Goal: Task Accomplishment & Management: Complete application form

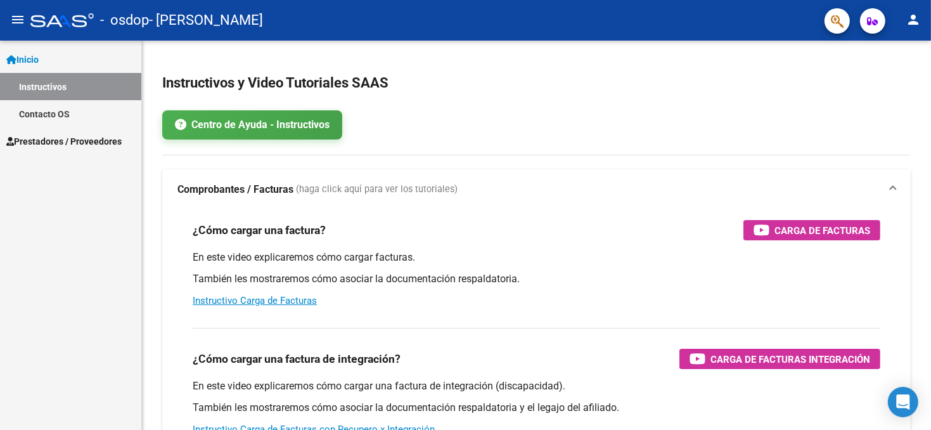
click at [94, 146] on span "Prestadores / Proveedores" at bounding box center [63, 141] width 115 height 14
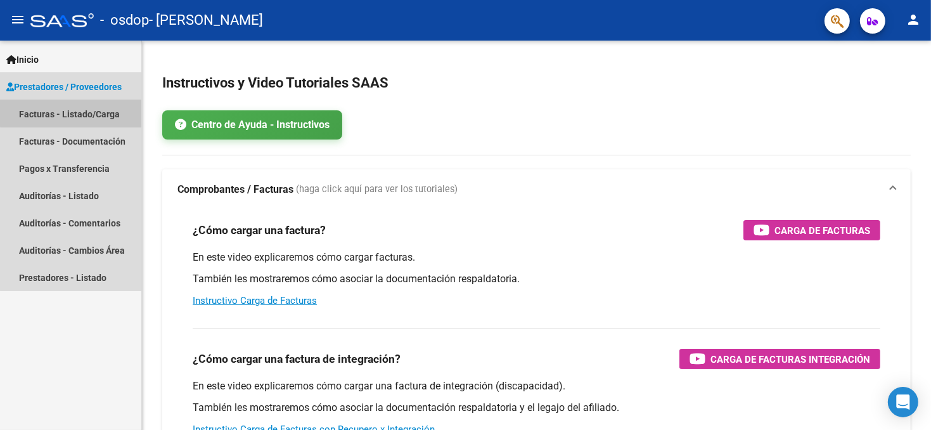
click at [97, 112] on link "Facturas - Listado/Carga" at bounding box center [70, 113] width 141 height 27
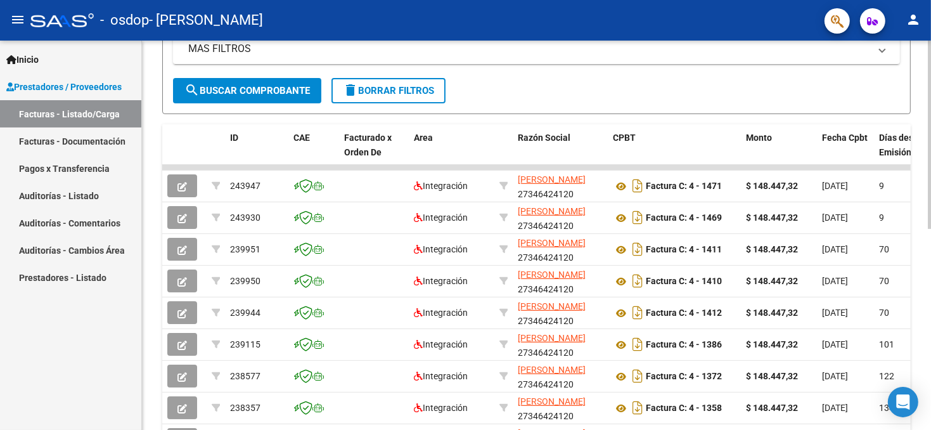
scroll to position [380, 0]
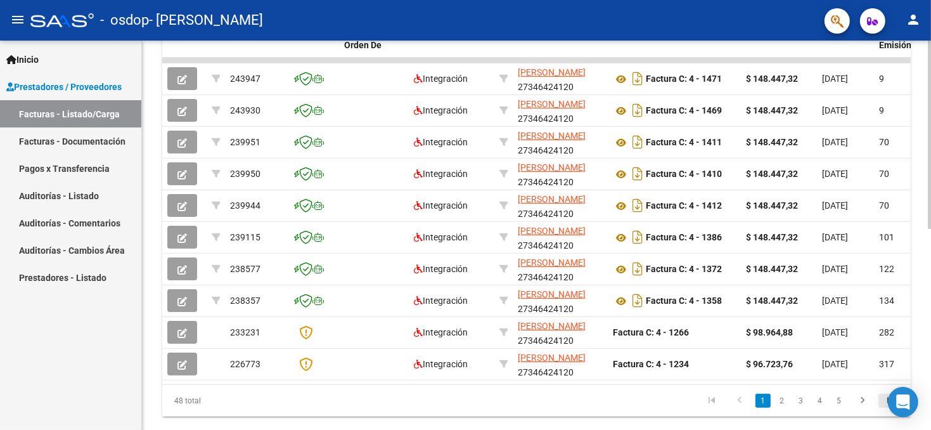
click at [882, 410] on icon "go to last page" at bounding box center [890, 401] width 16 height 15
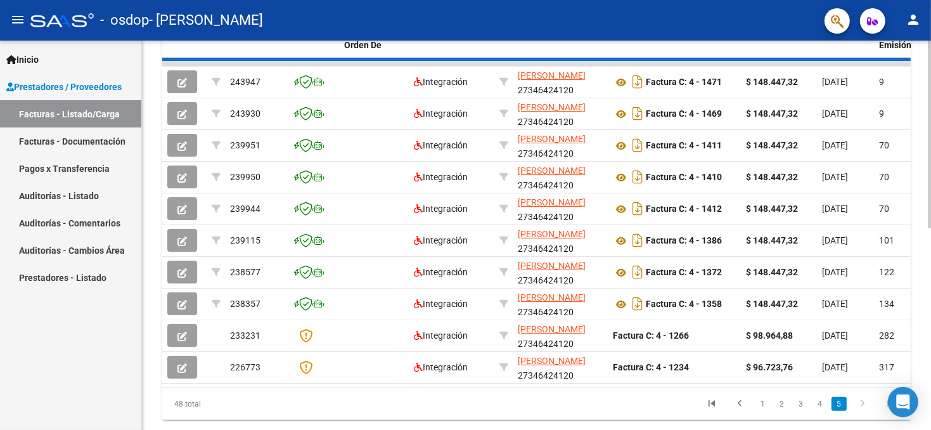
scroll to position [352, 0]
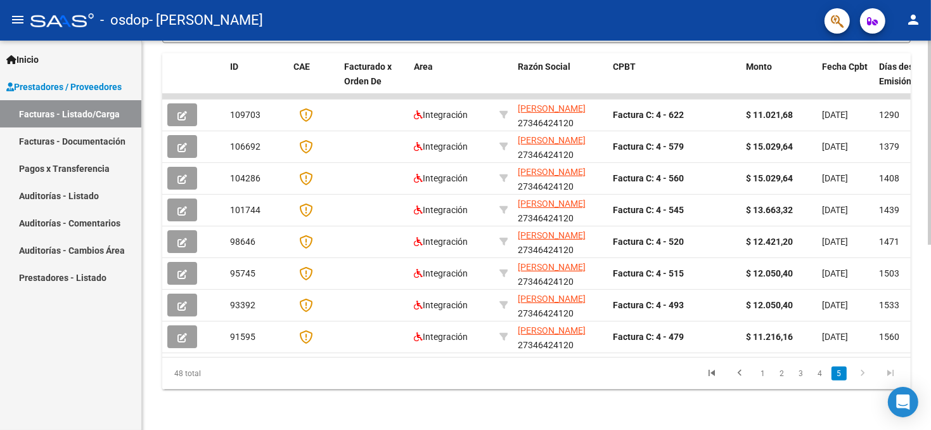
click at [862, 410] on div "Video tutorial PRESTADORES -> Listado de CPBTs Emitidos por Prestadores / Prove…" at bounding box center [536, 62] width 789 height 733
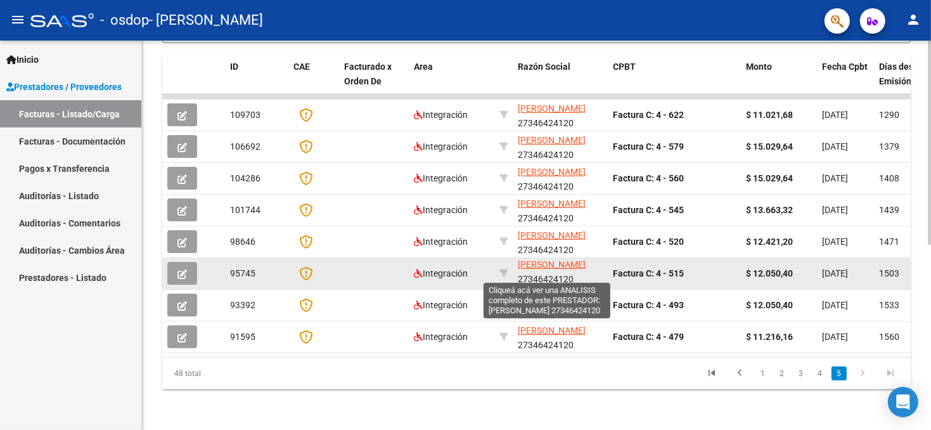
scroll to position [16, 0]
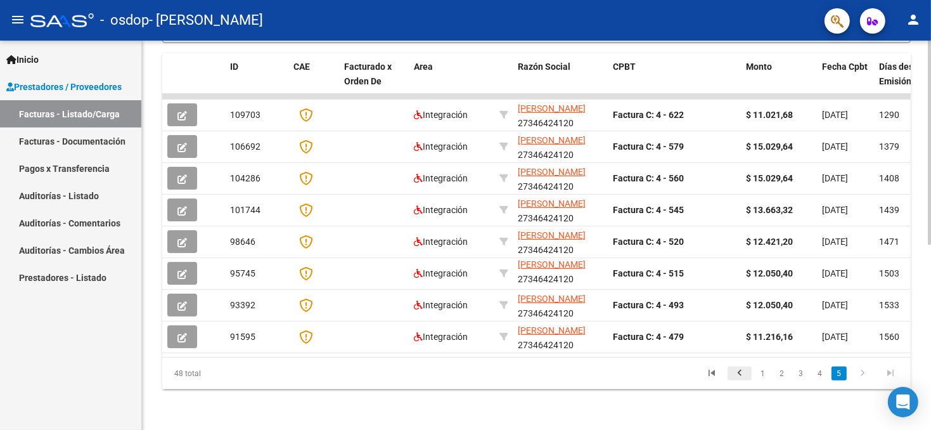
click at [737, 371] on icon "go to previous page" at bounding box center [740, 374] width 16 height 15
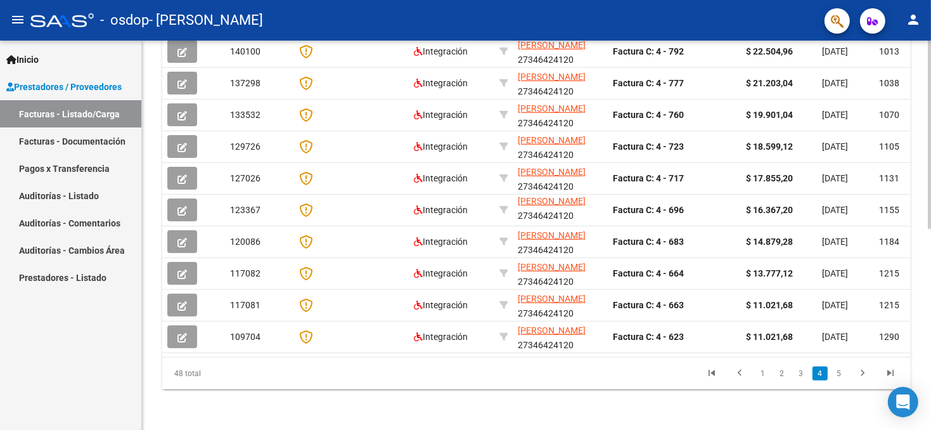
scroll to position [415, 0]
click at [739, 373] on icon "go to previous page" at bounding box center [740, 374] width 16 height 15
click at [767, 373] on link "1" at bounding box center [763, 373] width 15 height 14
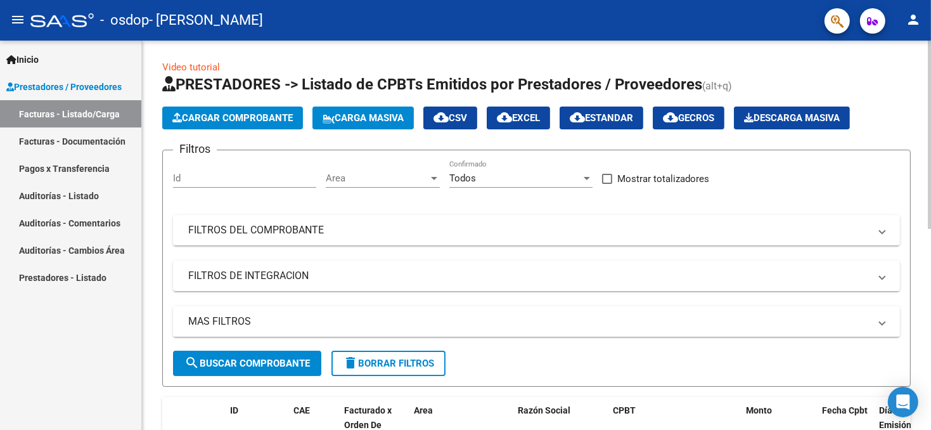
scroll to position [0, 0]
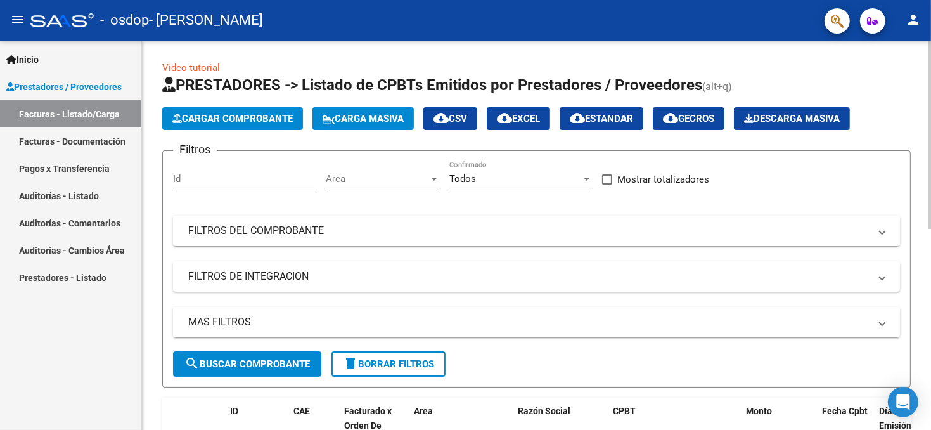
click at [259, 120] on span "Cargar Comprobante" at bounding box center [232, 118] width 120 height 11
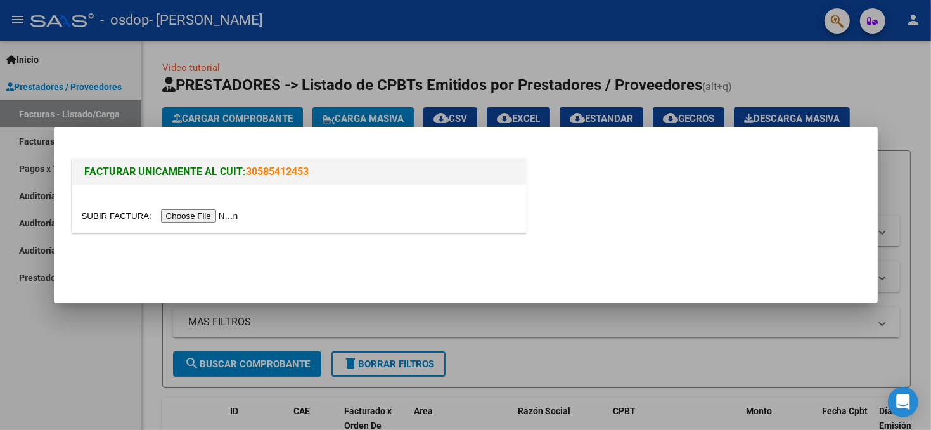
click at [181, 215] on input "file" at bounding box center [162, 215] width 160 height 13
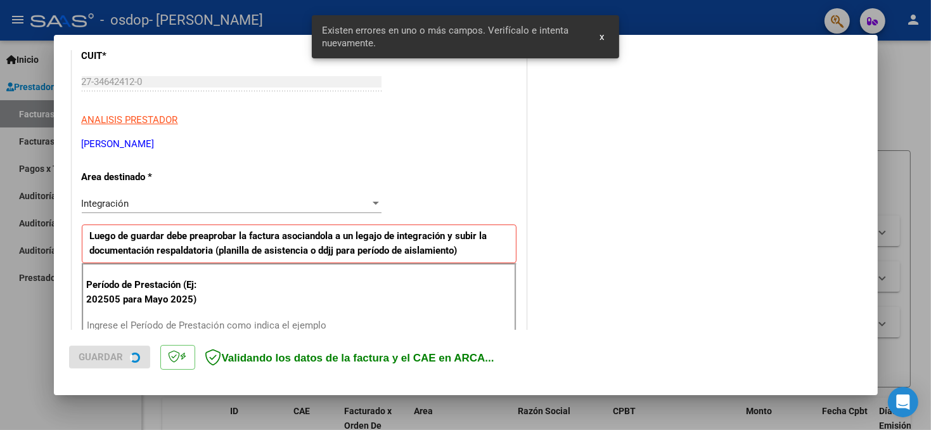
scroll to position [276, 0]
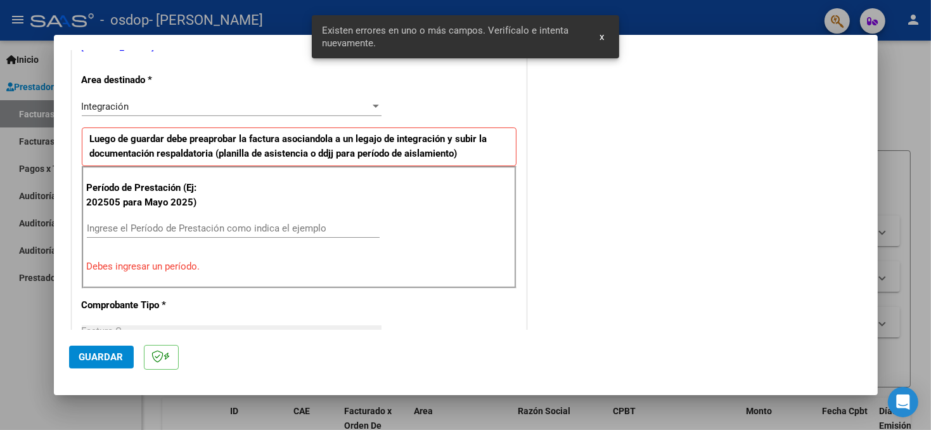
click at [143, 219] on div "Ingrese el Período de Prestación como indica el ejemplo" at bounding box center [233, 228] width 293 height 19
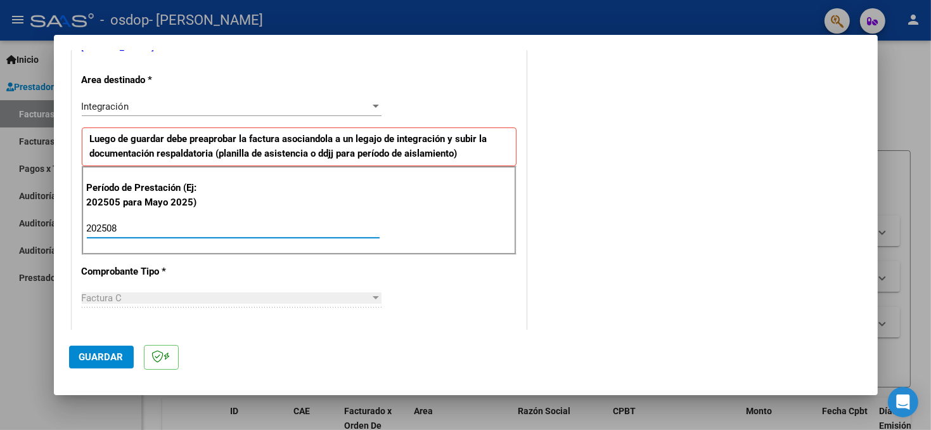
type input "202508"
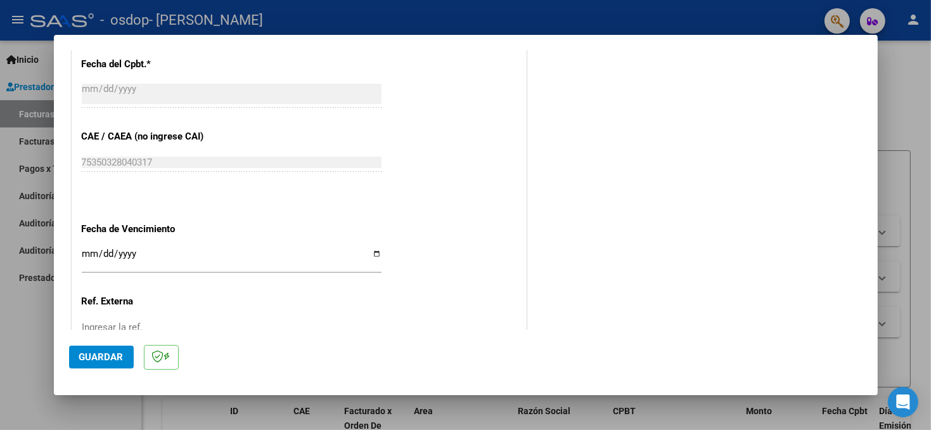
scroll to position [784, 0]
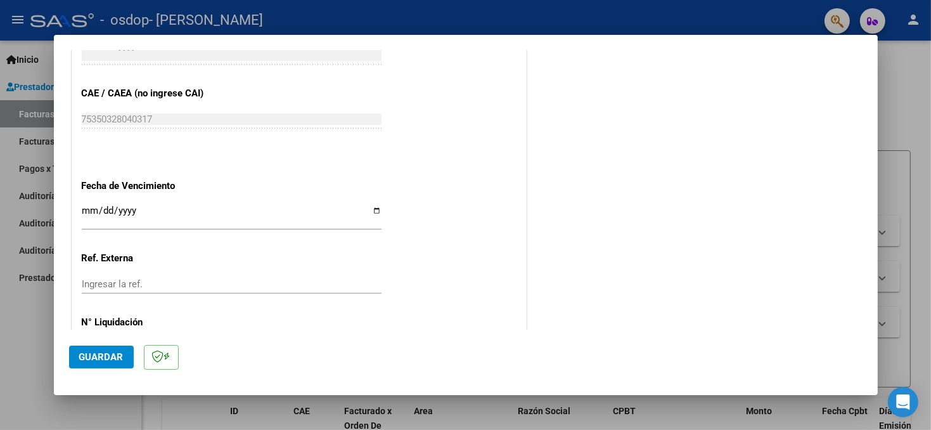
click at [372, 209] on input "Ingresar la fecha" at bounding box center [232, 215] width 300 height 20
type input "[DATE]"
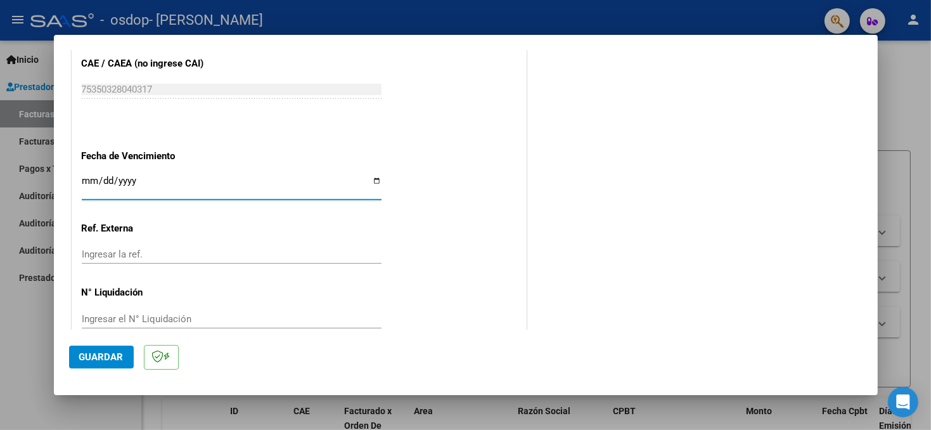
scroll to position [834, 0]
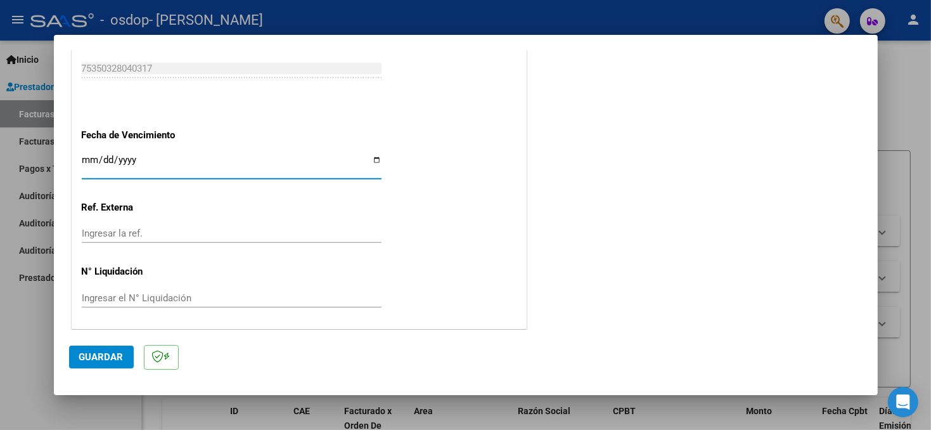
click at [95, 354] on span "Guardar" at bounding box center [101, 356] width 44 height 11
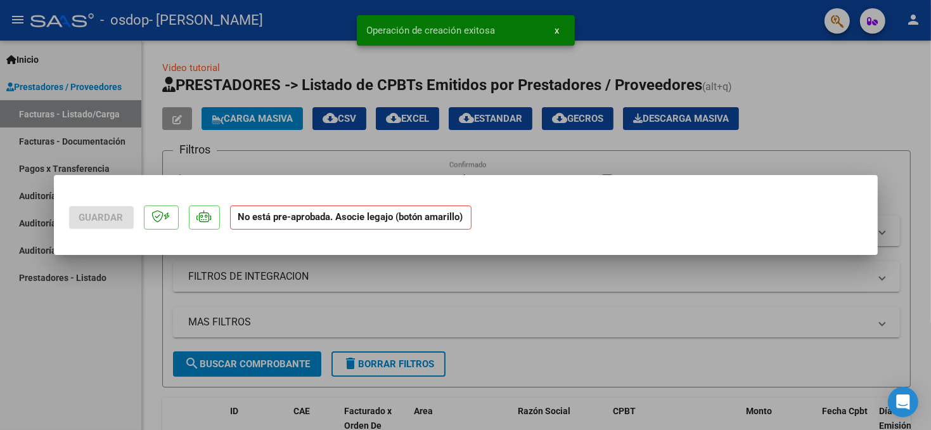
scroll to position [0, 0]
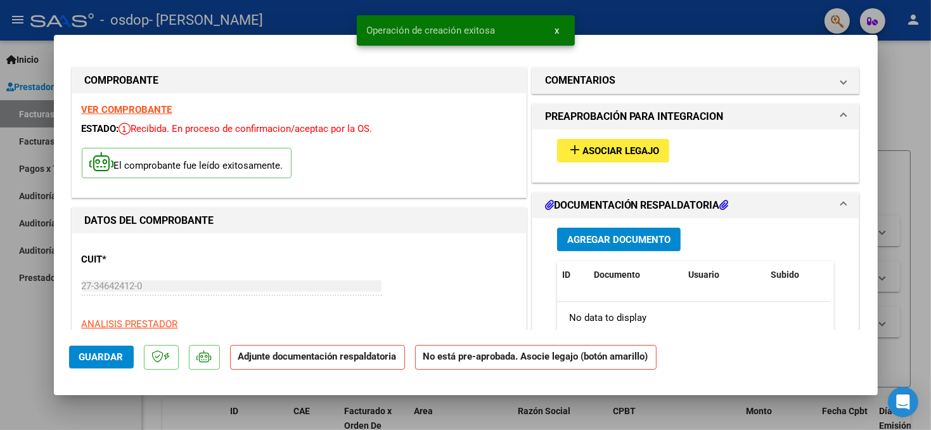
click at [598, 147] on span "Asociar Legajo" at bounding box center [621, 150] width 77 height 11
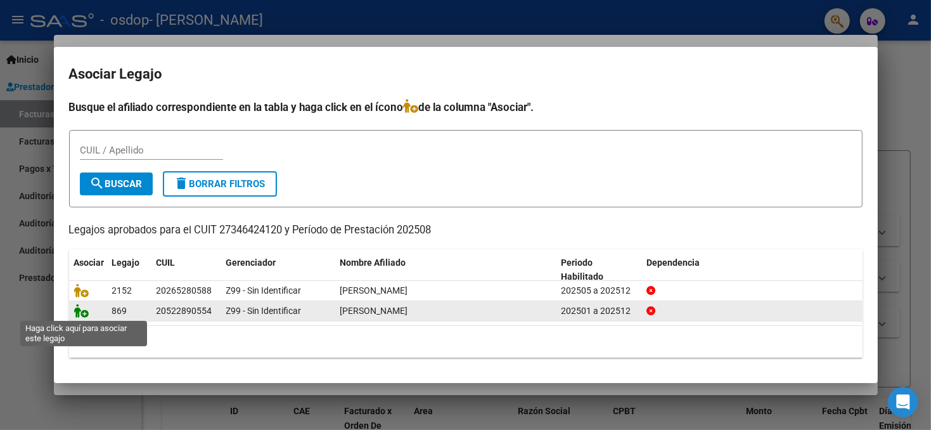
drag, startPoint x: 79, startPoint y: 311, endPoint x: 98, endPoint y: 318, distance: 19.9
click at [79, 311] on icon at bounding box center [81, 311] width 15 height 14
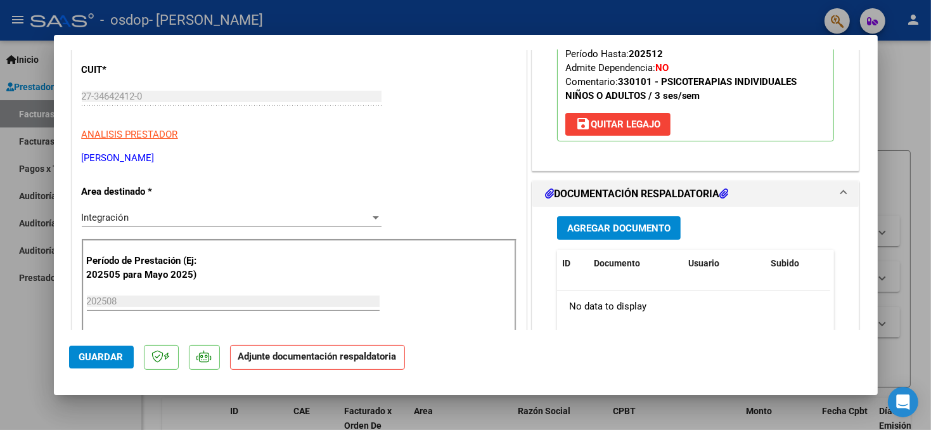
scroll to position [190, 0]
click at [623, 228] on span "Agregar Documento" at bounding box center [618, 227] width 103 height 11
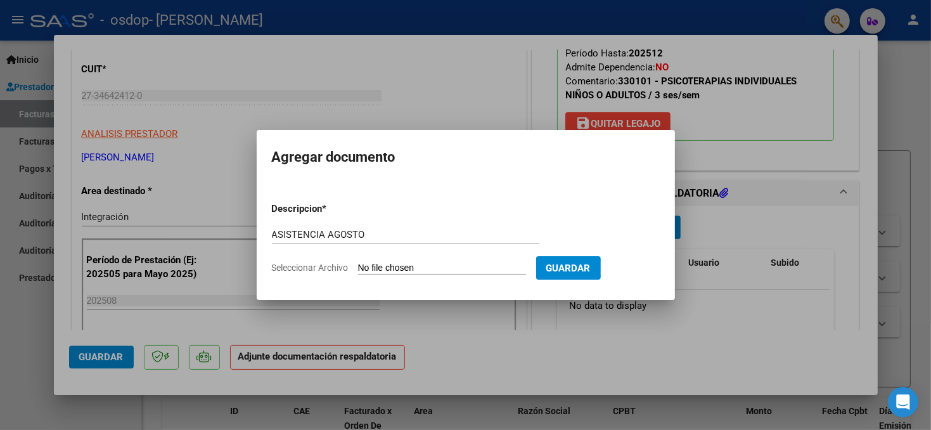
click at [399, 266] on input "Seleccionar Archivo" at bounding box center [442, 268] width 168 height 12
click at [591, 273] on span "Guardar" at bounding box center [568, 267] width 44 height 11
click at [591, 269] on span "Guardar" at bounding box center [568, 267] width 44 height 11
click at [403, 233] on input "ASISTENCIA AGOSTO" at bounding box center [406, 234] width 268 height 11
type input "A"
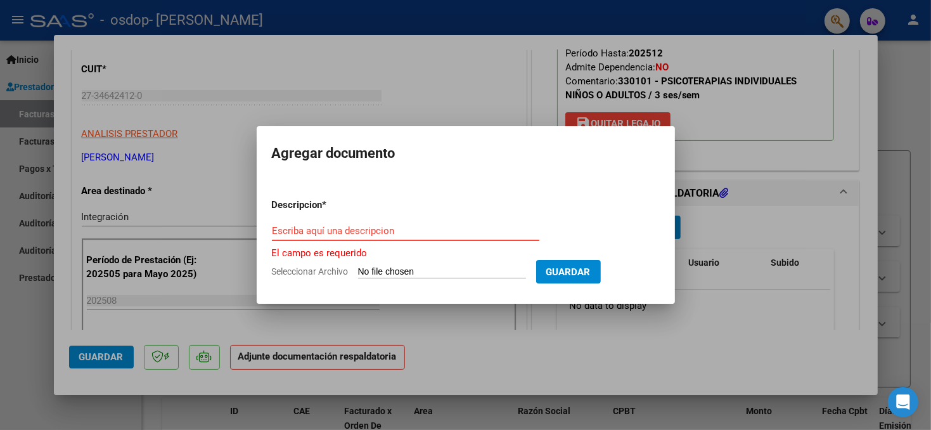
click at [794, 333] on div at bounding box center [465, 215] width 931 height 430
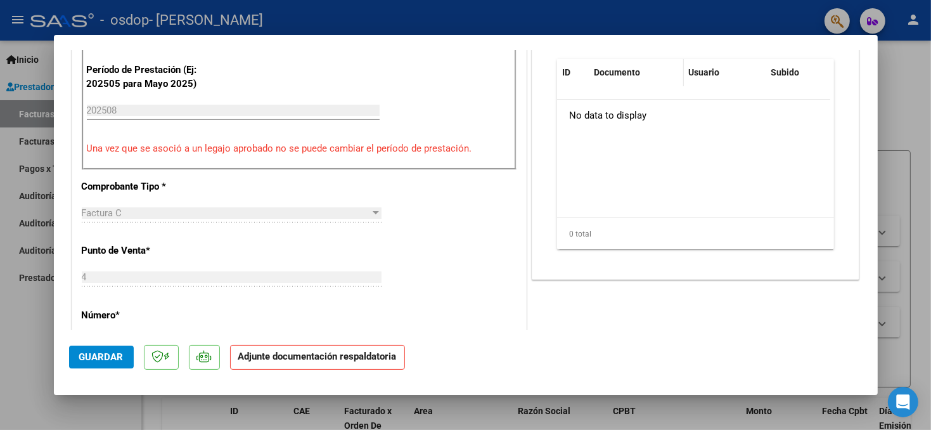
scroll to position [444, 0]
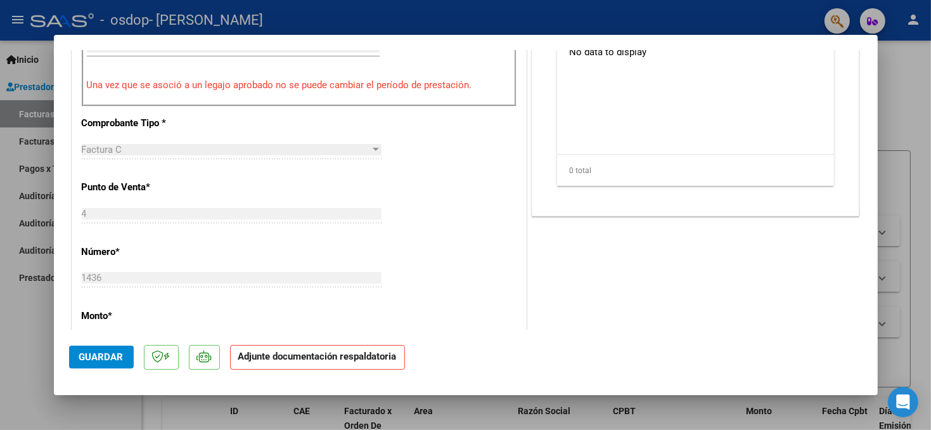
click at [79, 358] on span "Guardar" at bounding box center [101, 356] width 44 height 11
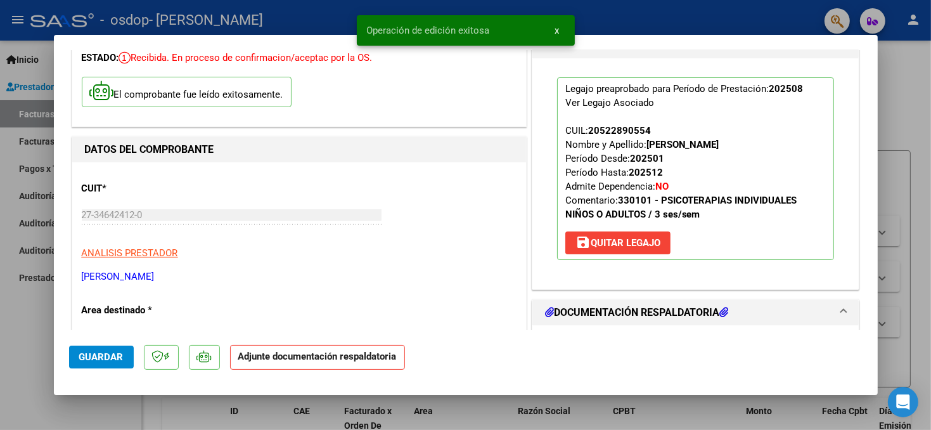
scroll to position [0, 0]
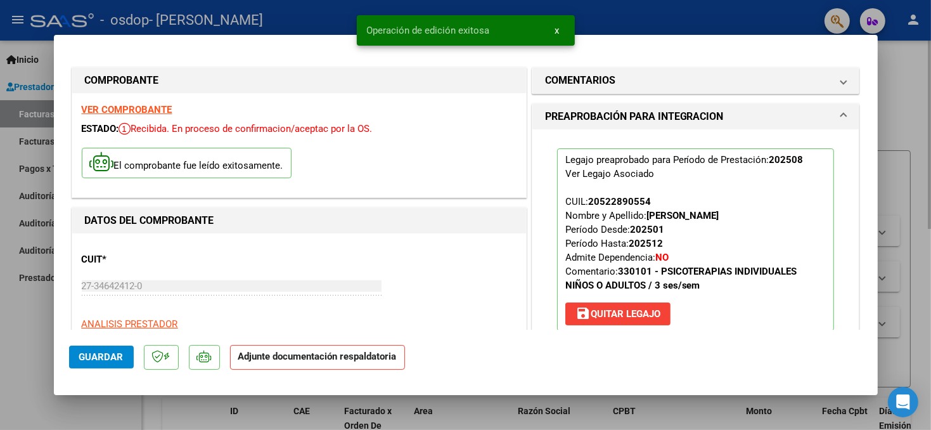
drag, startPoint x: 908, startPoint y: 112, endPoint x: 898, endPoint y: 136, distance: 25.6
click at [908, 112] on div at bounding box center [465, 215] width 931 height 430
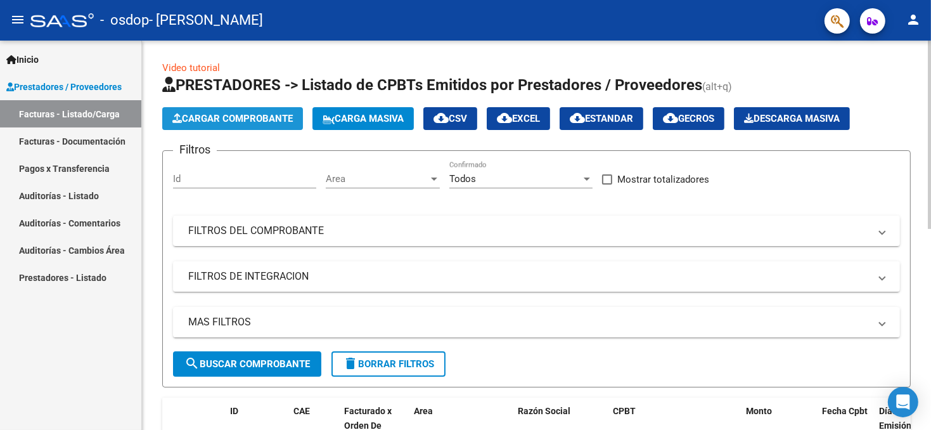
click at [254, 115] on span "Cargar Comprobante" at bounding box center [232, 118] width 120 height 11
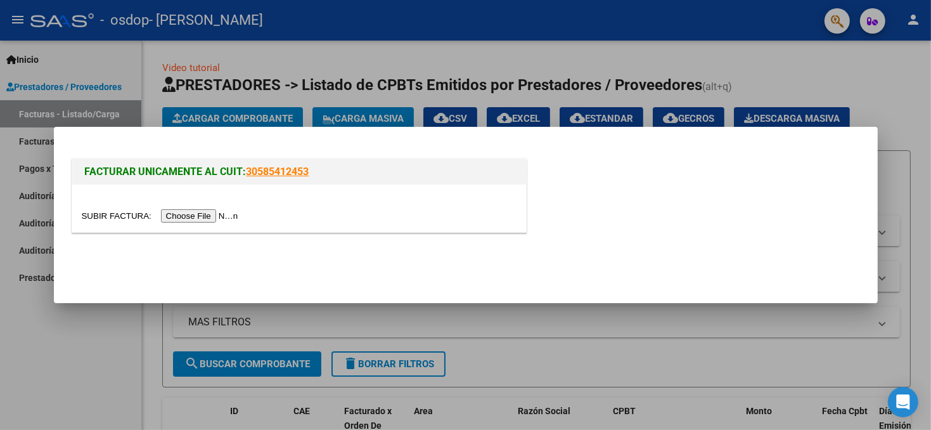
click at [200, 215] on input "file" at bounding box center [162, 215] width 160 height 13
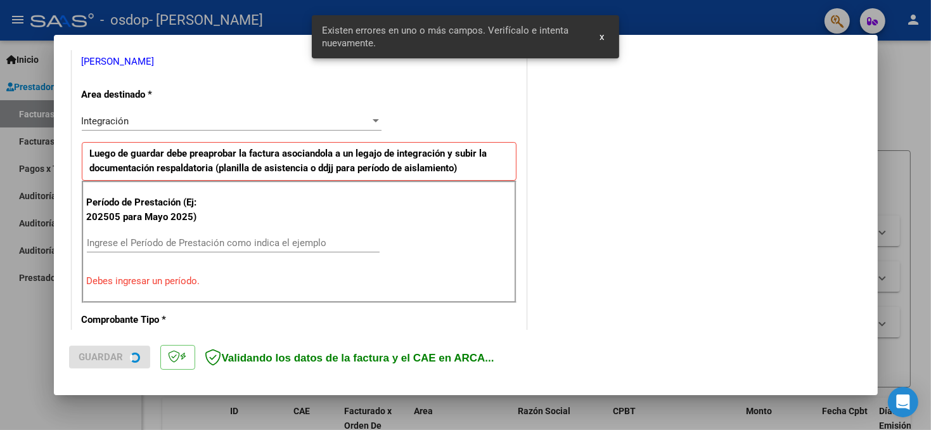
scroll to position [276, 0]
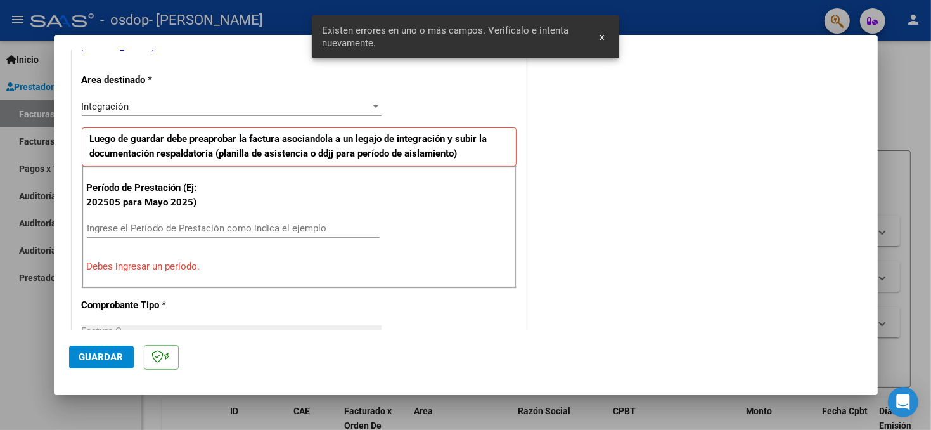
click at [177, 224] on input "Ingrese el Período de Prestación como indica el ejemplo" at bounding box center [233, 228] width 293 height 11
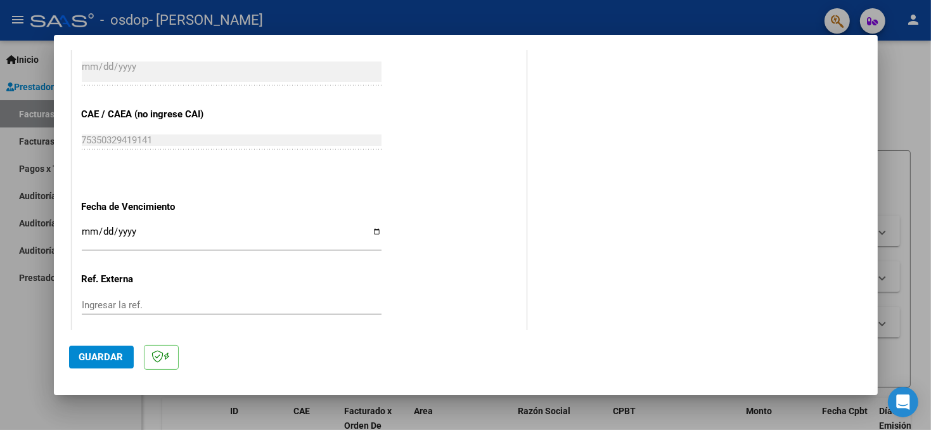
scroll to position [784, 0]
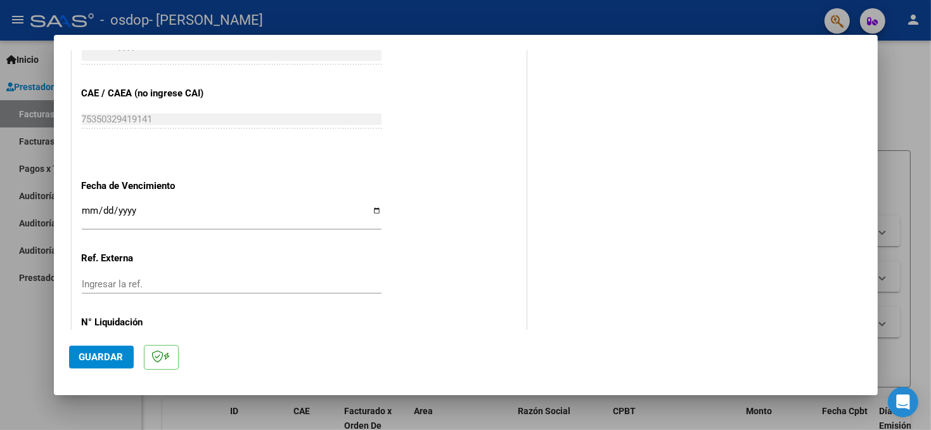
type input "202508"
click at [370, 209] on input "Ingresar la fecha" at bounding box center [232, 215] width 300 height 20
type input "[DATE]"
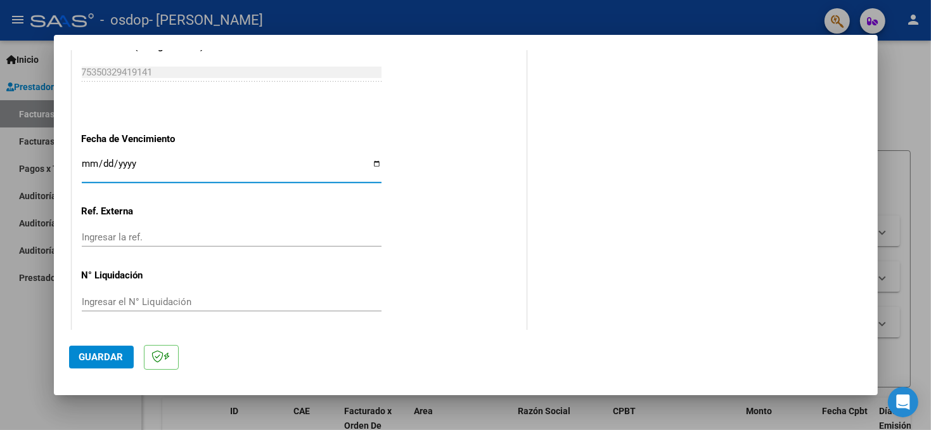
scroll to position [834, 0]
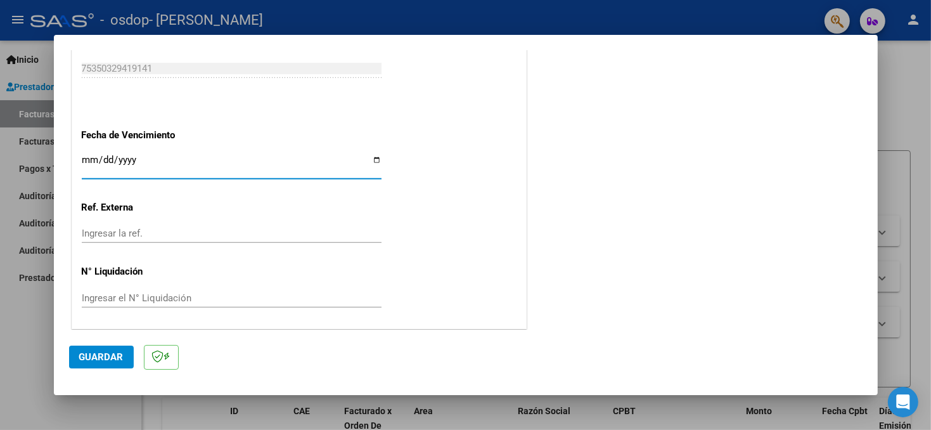
click at [90, 361] on span "Guardar" at bounding box center [101, 356] width 44 height 11
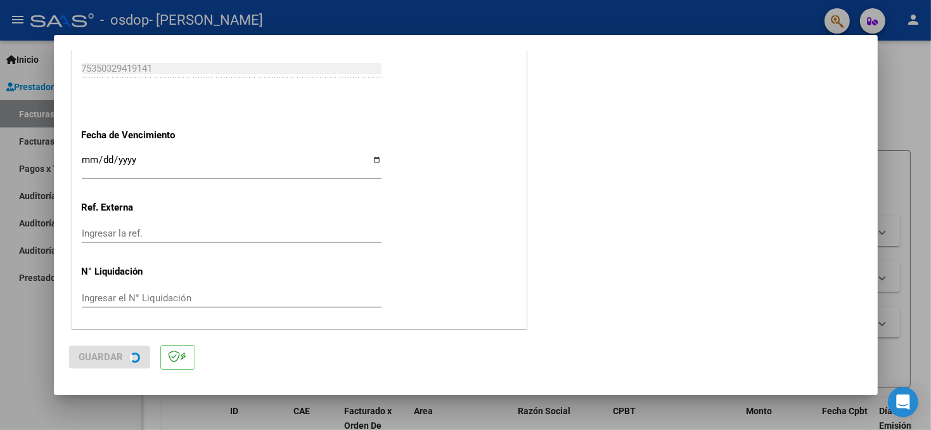
scroll to position [0, 0]
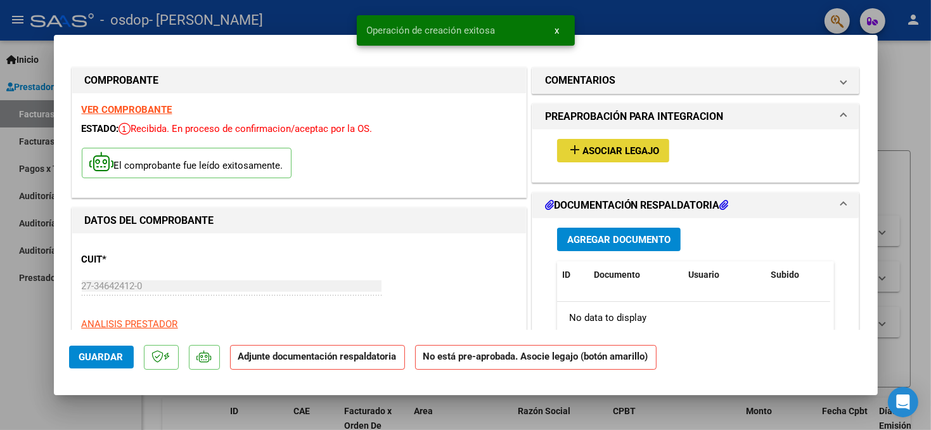
click at [630, 145] on span "Asociar Legajo" at bounding box center [621, 150] width 77 height 11
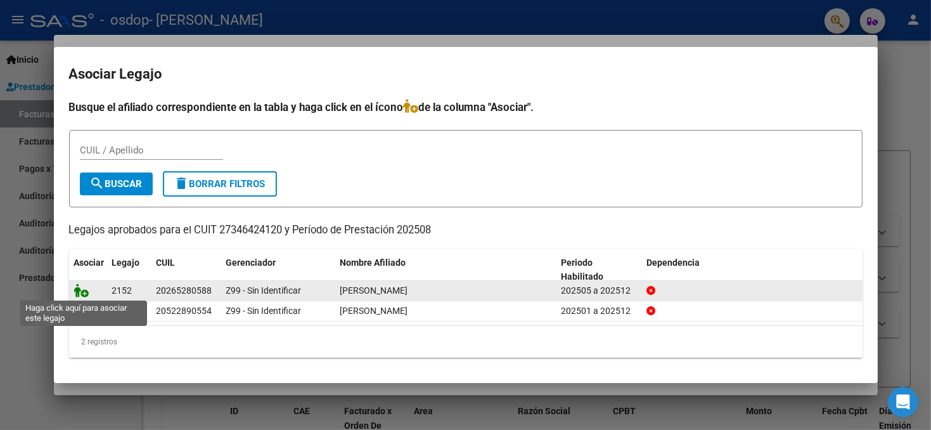
click at [81, 294] on icon at bounding box center [81, 290] width 15 height 14
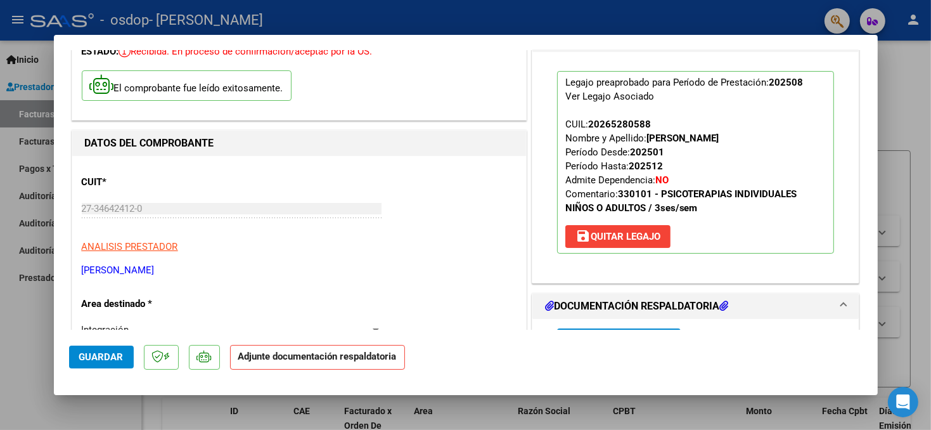
scroll to position [190, 0]
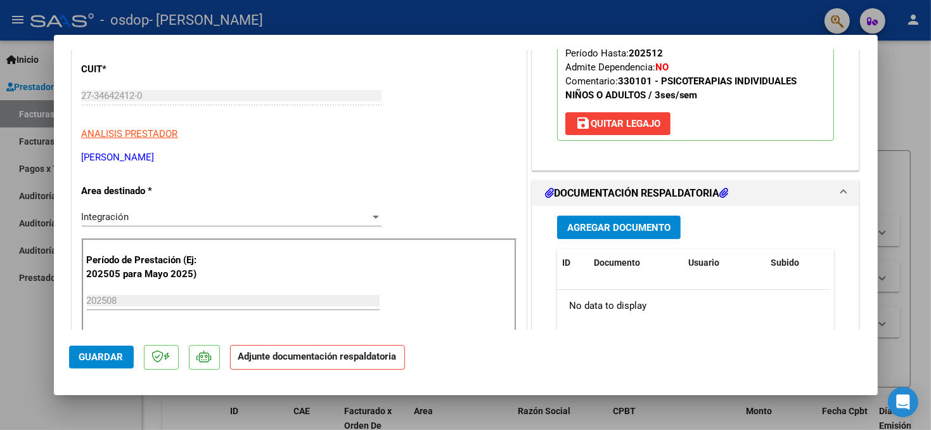
click at [648, 224] on span "Agregar Documento" at bounding box center [618, 227] width 103 height 11
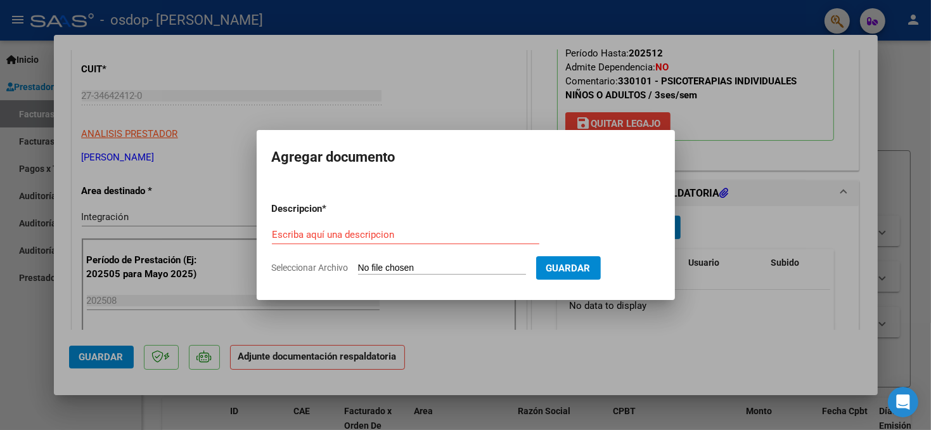
click at [382, 265] on input "Seleccionar Archivo" at bounding box center [442, 268] width 168 height 12
type input "C:\fakepath\ASISTENCIA PERALTA AGOSTO.pdf"
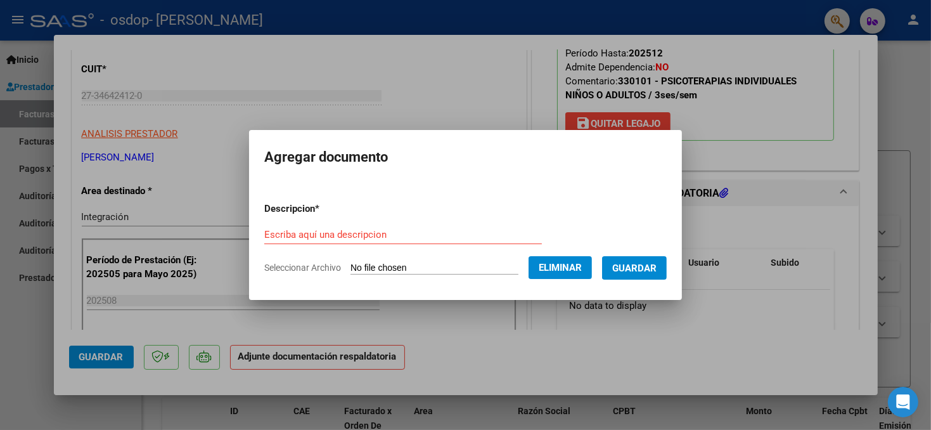
click at [342, 228] on div "Escriba aquí una descripcion" at bounding box center [403, 234] width 278 height 19
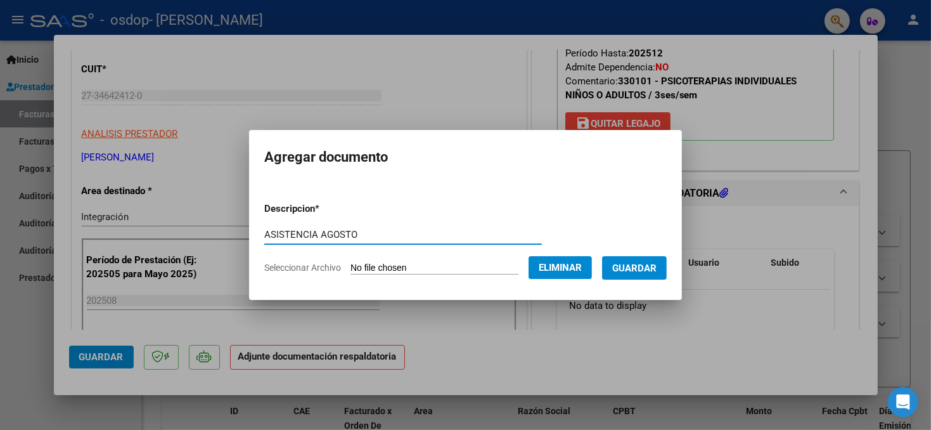
type input "ASISTENCIA AGOSTO"
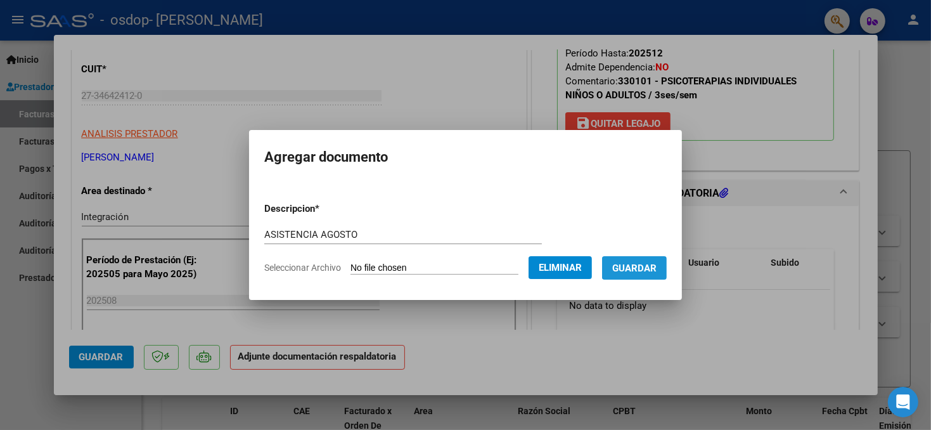
click at [653, 269] on span "Guardar" at bounding box center [634, 267] width 44 height 11
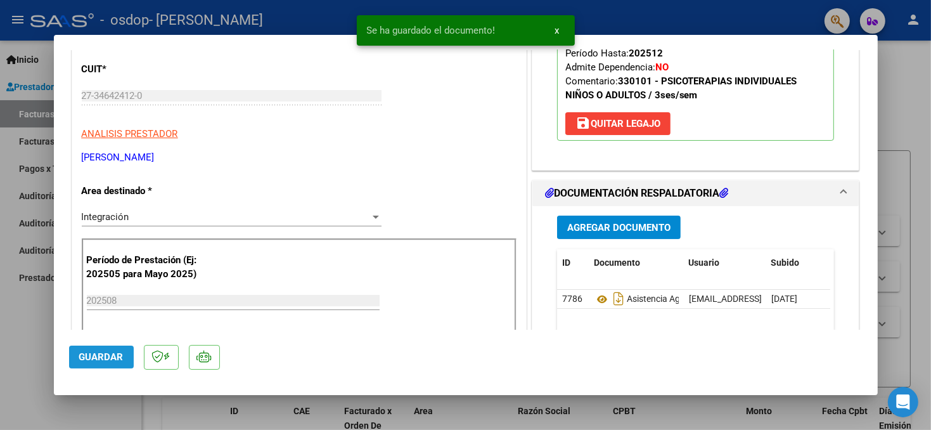
click at [109, 358] on span "Guardar" at bounding box center [101, 356] width 44 height 11
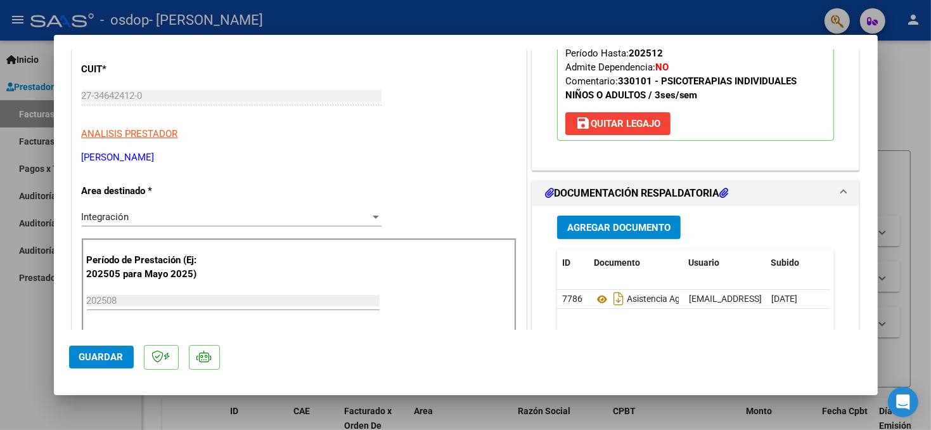
click at [93, 361] on span "Guardar" at bounding box center [101, 356] width 44 height 11
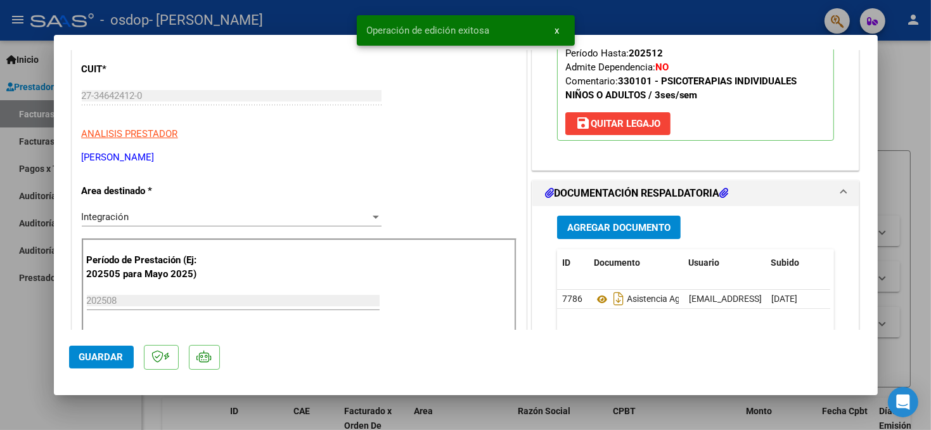
click at [887, 109] on div at bounding box center [465, 215] width 931 height 430
type input "$ 0,00"
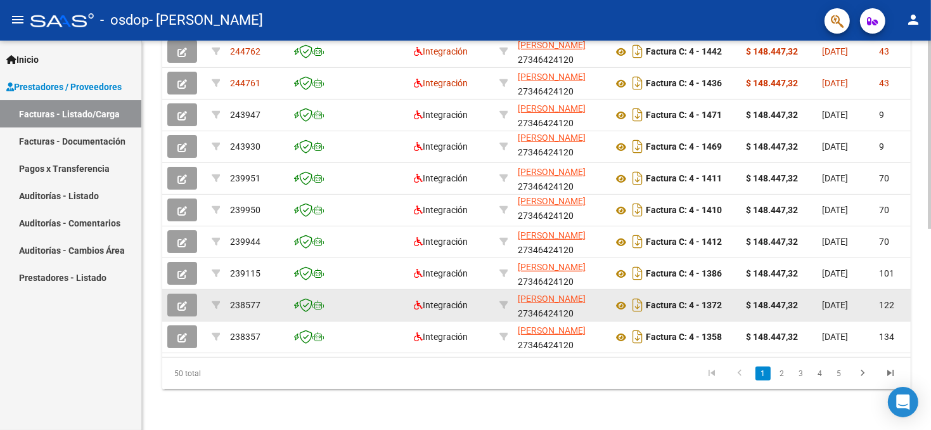
scroll to position [415, 0]
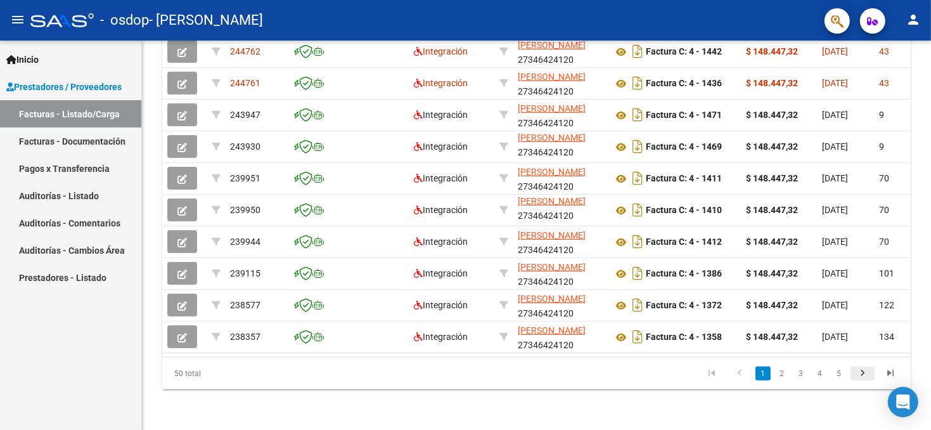
click at [860, 373] on icon "go to next page" at bounding box center [863, 374] width 16 height 15
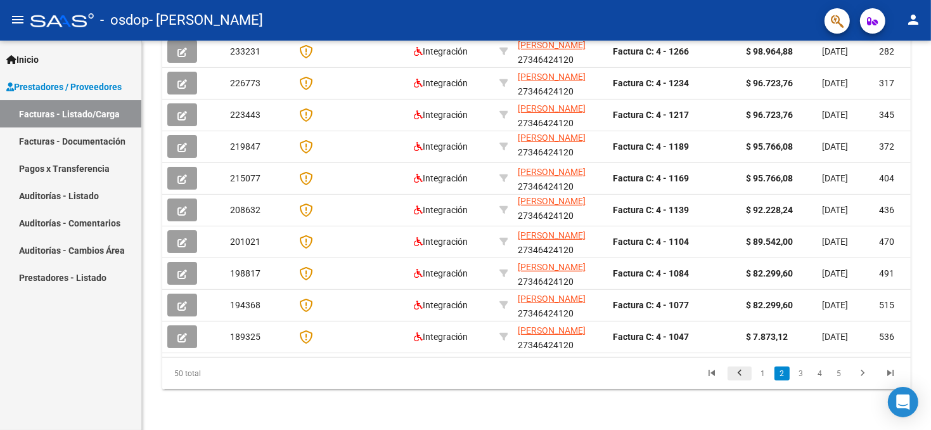
click at [738, 371] on icon "go to previous page" at bounding box center [740, 374] width 16 height 15
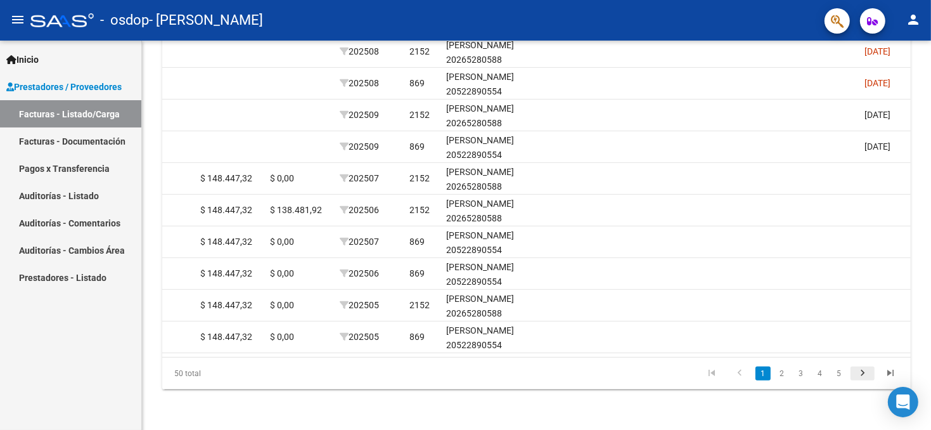
click at [860, 371] on icon "go to next page" at bounding box center [863, 374] width 16 height 15
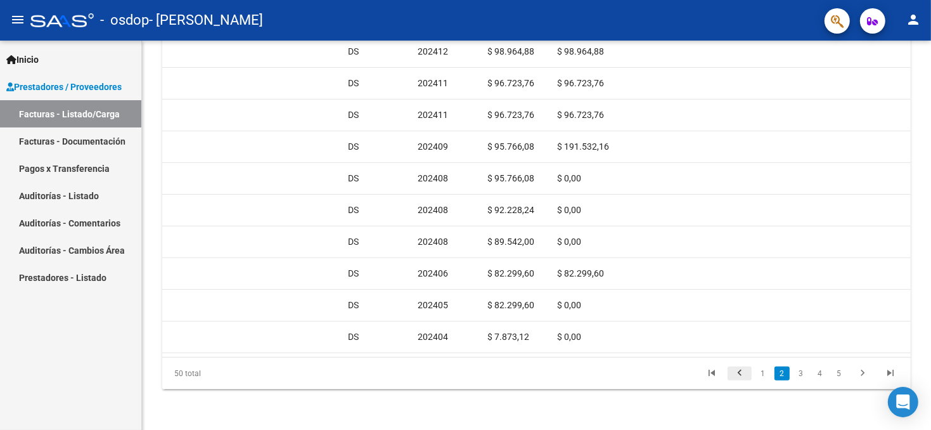
click at [739, 374] on icon "go to previous page" at bounding box center [740, 374] width 16 height 15
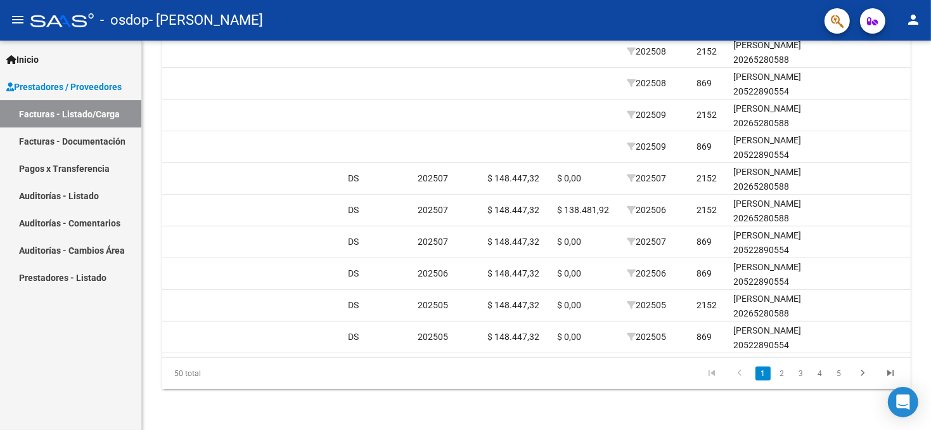
click at [762, 376] on link "1" at bounding box center [763, 373] width 15 height 14
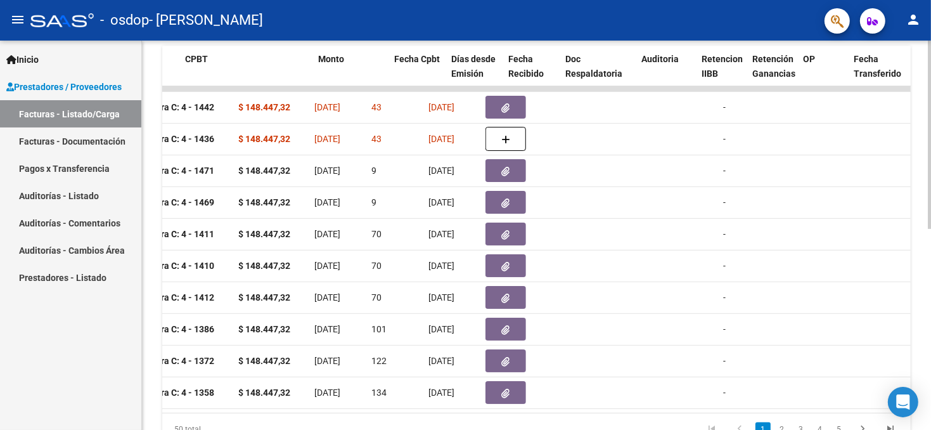
scroll to position [0, 385]
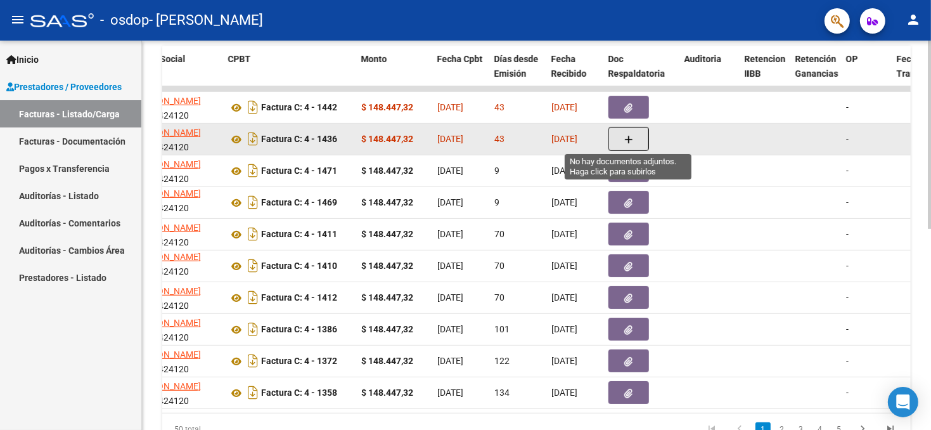
click at [629, 135] on icon "button" at bounding box center [628, 140] width 9 height 10
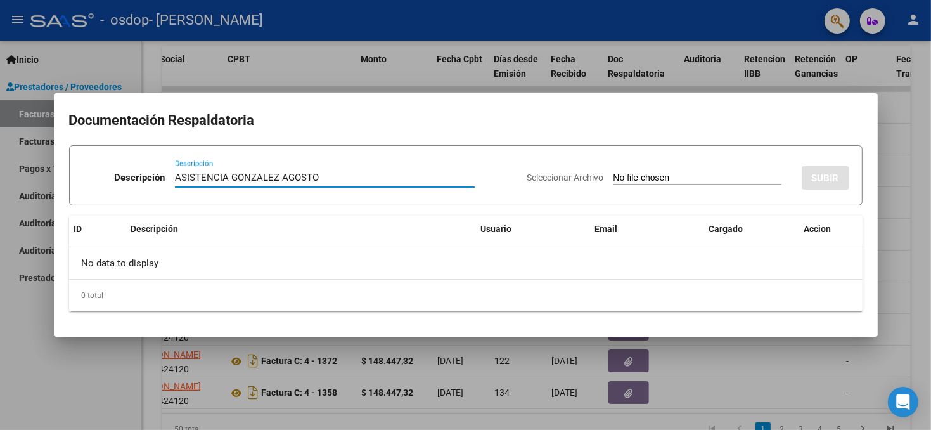
type input "ASISTENCIA GONZALEZ AGOSTO"
click at [614, 173] on input "Seleccionar Archivo" at bounding box center [698, 178] width 168 height 12
type input "C:\fakepath\ASISTENCIA [PERSON_NAME][DATE] PSICOLOGIA.pdf"
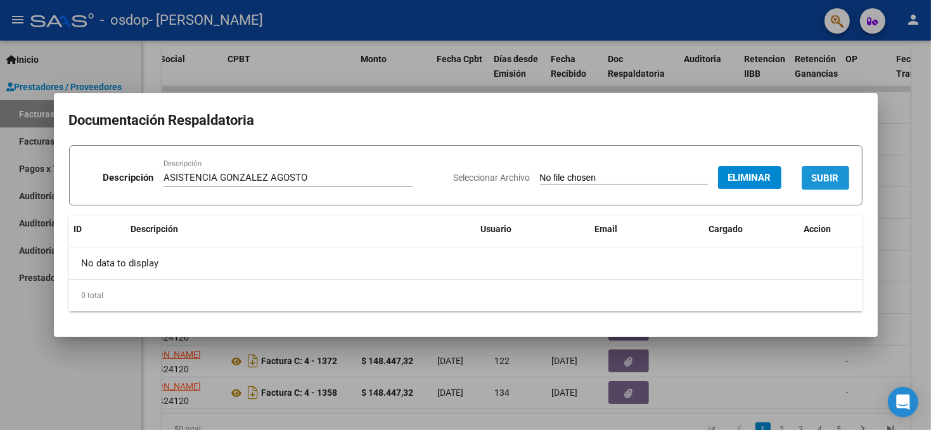
click at [825, 180] on span "SUBIR" at bounding box center [825, 177] width 27 height 11
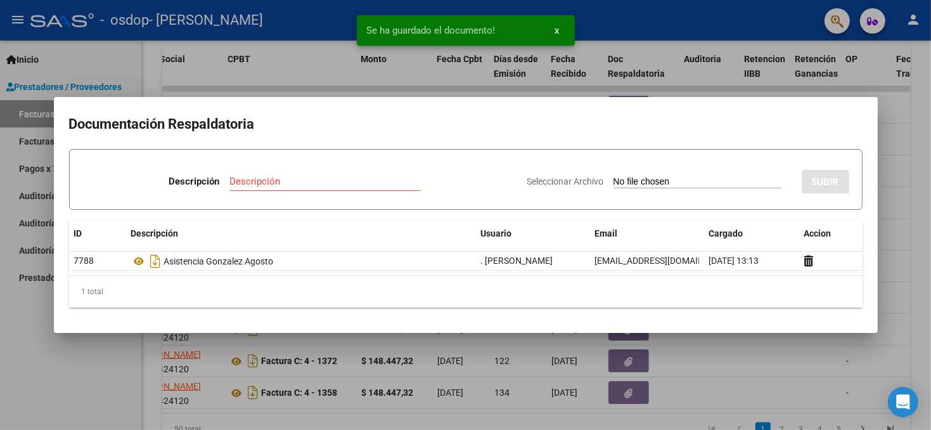
click at [907, 238] on div at bounding box center [465, 215] width 931 height 430
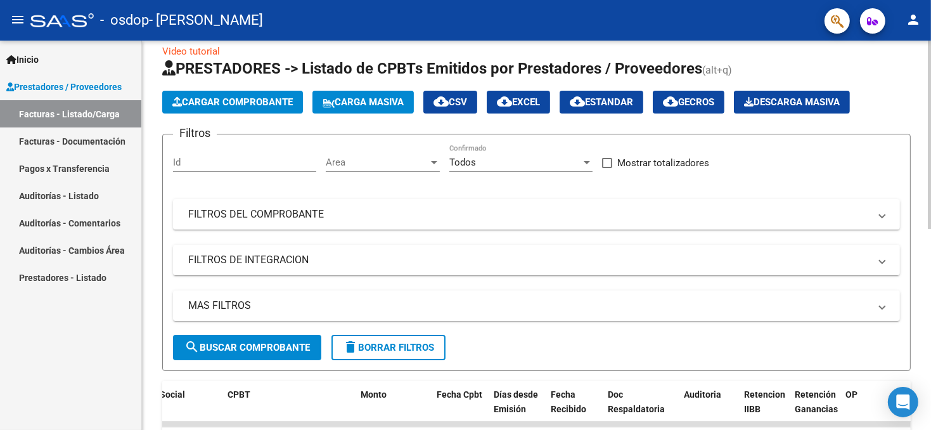
scroll to position [0, 0]
